Goal: Information Seeking & Learning: Learn about a topic

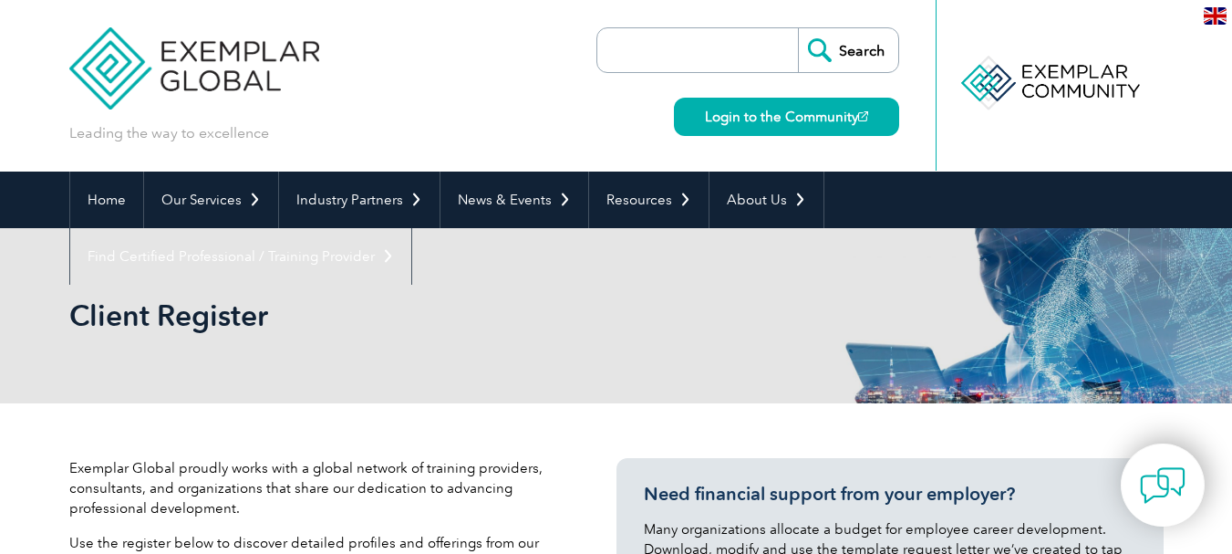
click at [847, 40] on input "Search" at bounding box center [848, 50] width 100 height 44
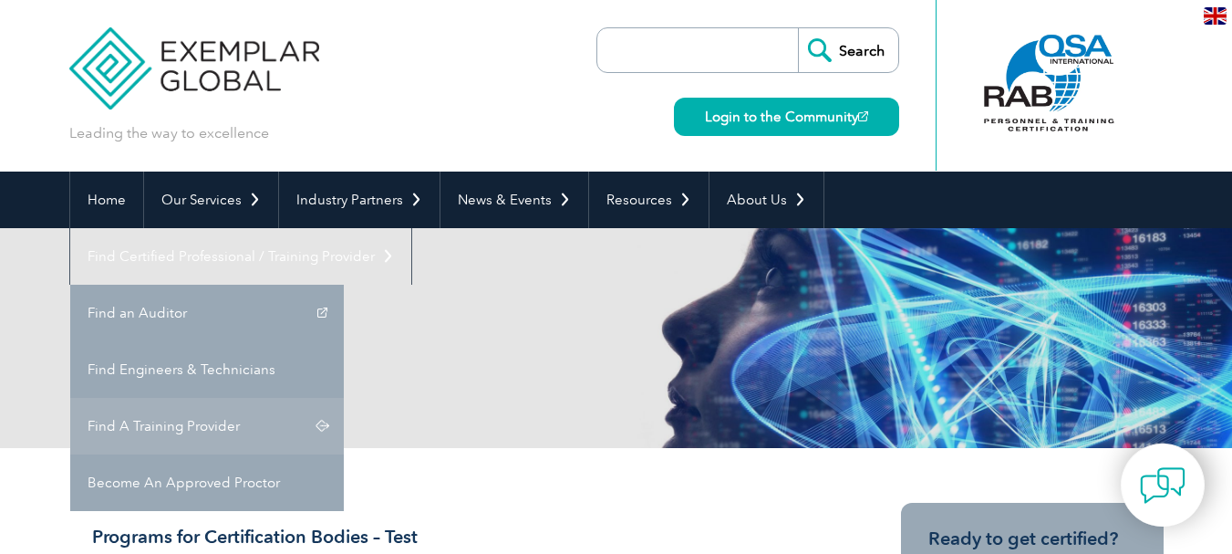
click at [344, 398] on link "Find A Training Provider" at bounding box center [207, 426] width 274 height 57
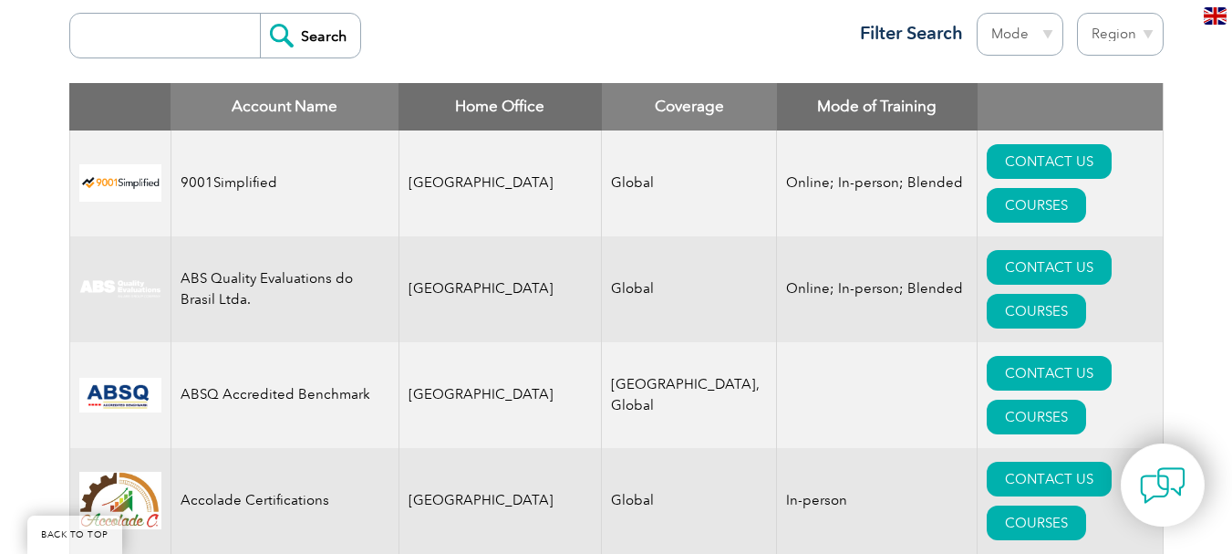
scroll to position [729, 0]
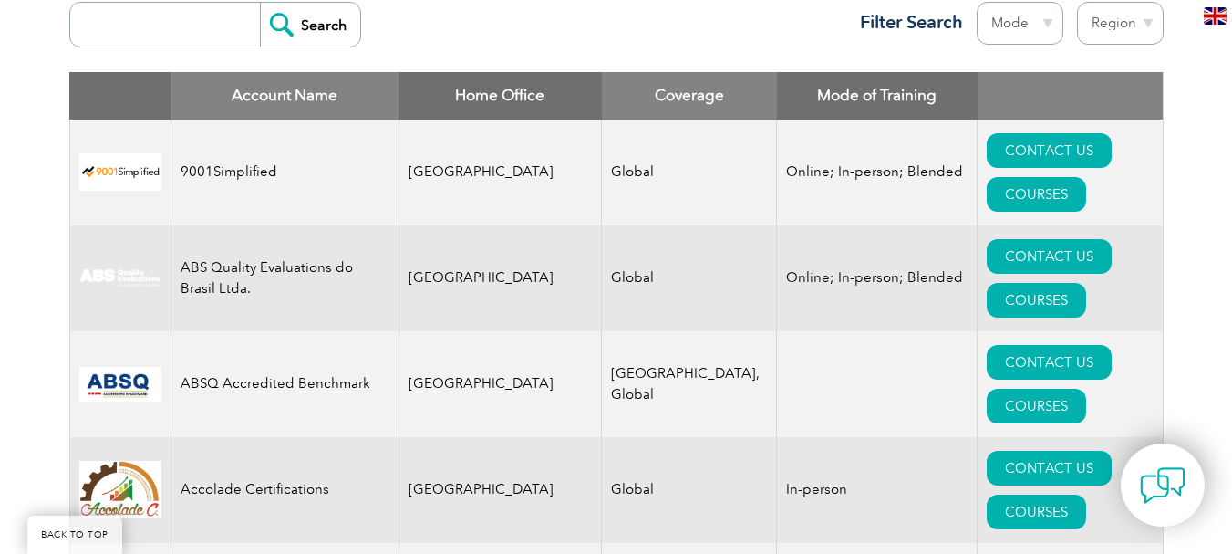
click at [172, 25] on input "search" at bounding box center [169, 25] width 181 height 44
type input "ars"
click at [296, 30] on input "Search" at bounding box center [310, 25] width 100 height 44
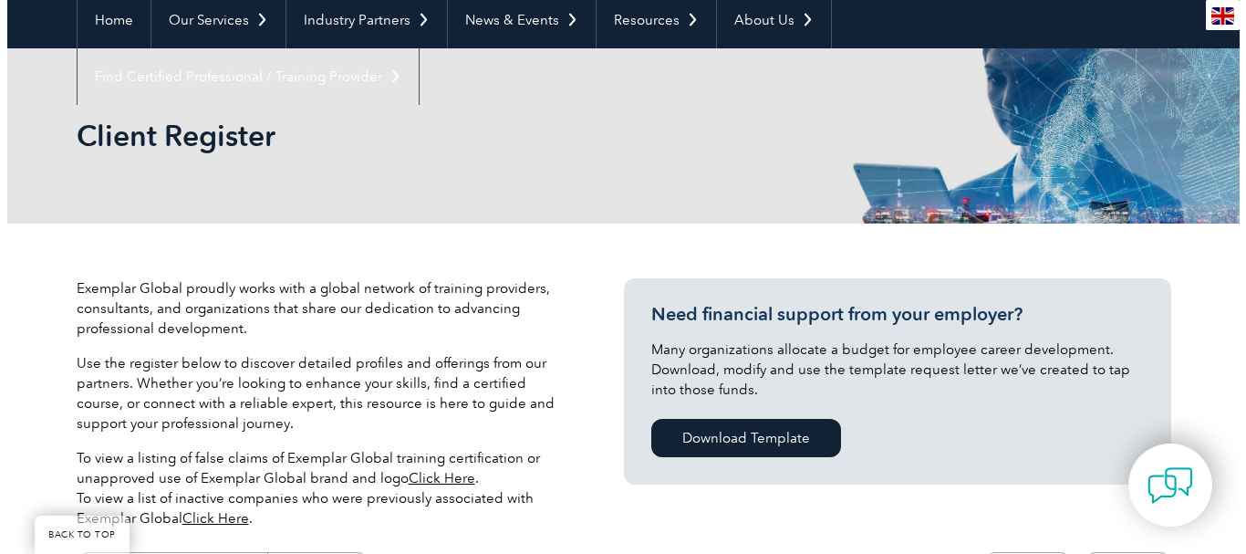
scroll to position [547, 0]
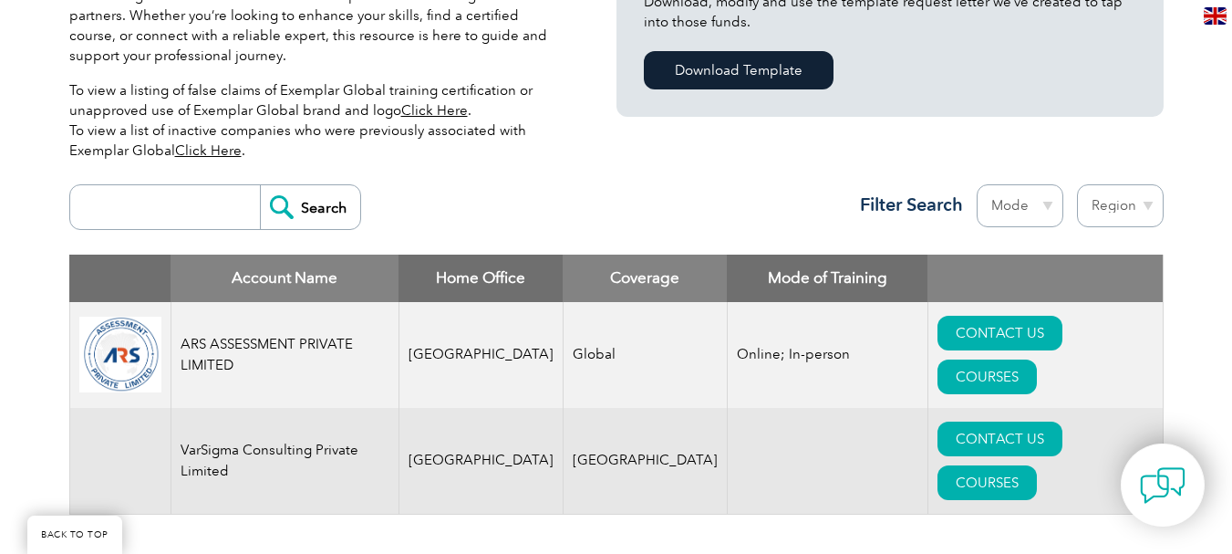
click at [221, 342] on td "ARS ASSESSMENT PRIVATE LIMITED" at bounding box center [285, 355] width 228 height 106
click at [1037, 359] on link "COURSES" at bounding box center [986, 376] width 99 height 35
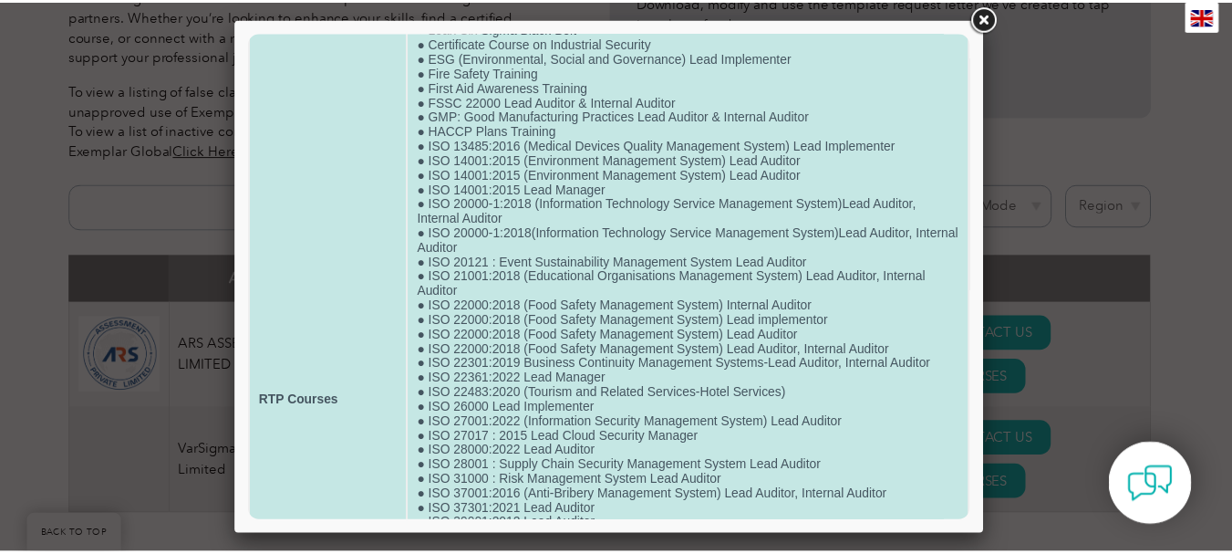
scroll to position [208, 0]
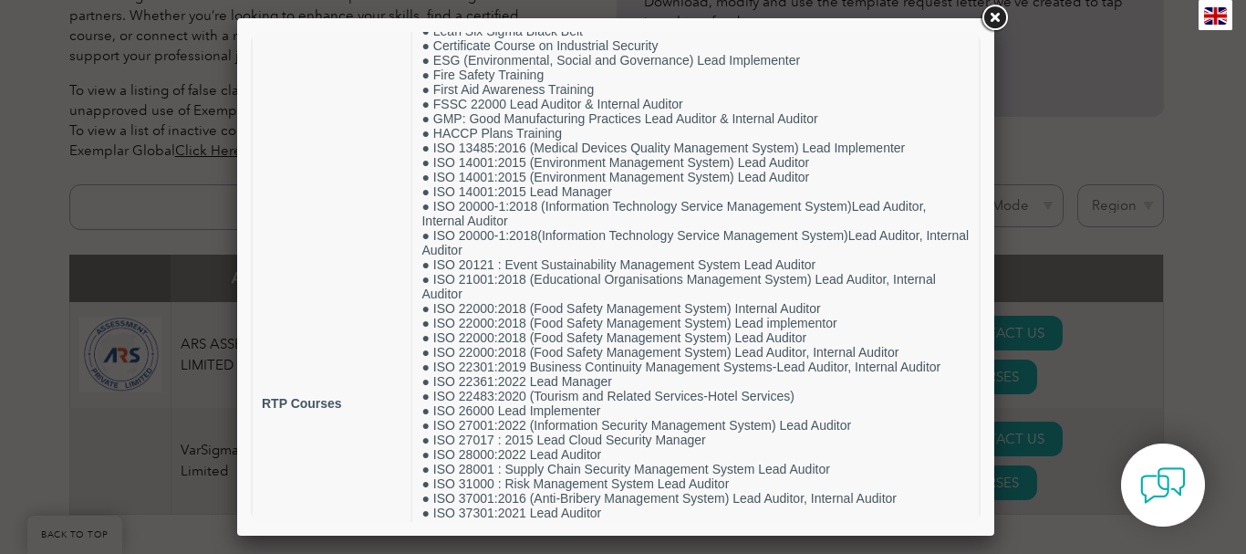
click at [1002, 16] on link at bounding box center [994, 18] width 33 height 33
